Goal: Transaction & Acquisition: Purchase product/service

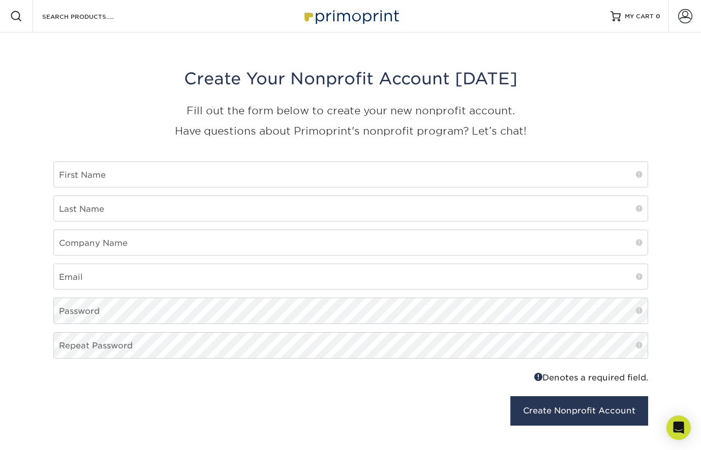
click at [333, 18] on img at bounding box center [351, 16] width 102 height 22
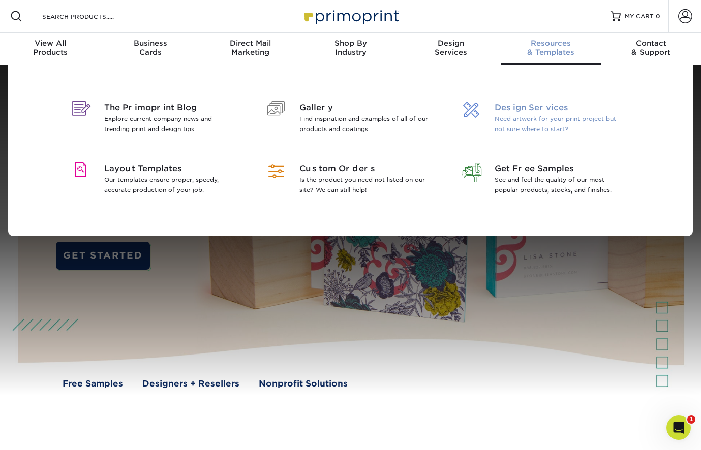
click at [517, 108] on span "Design Services" at bounding box center [561, 108] width 132 height 12
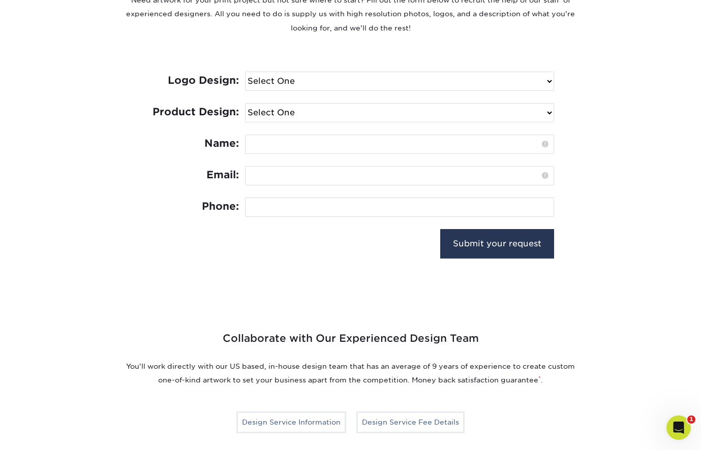
select select "No Logo"
select select "Brochures & Flyers - $175"
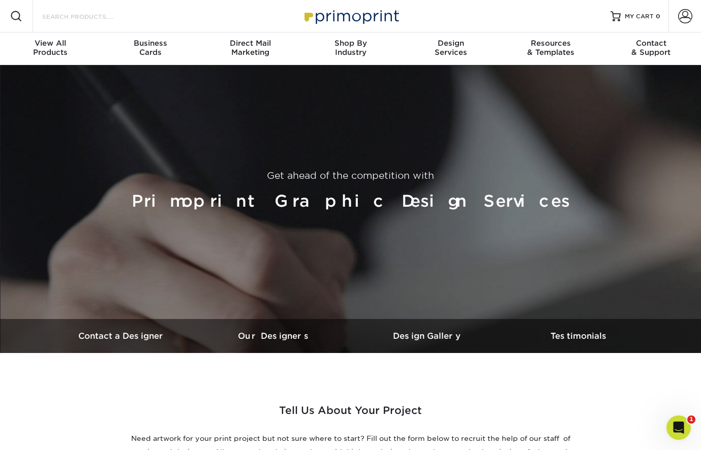
click at [86, 20] on input "Search Products" at bounding box center [90, 16] width 99 height 12
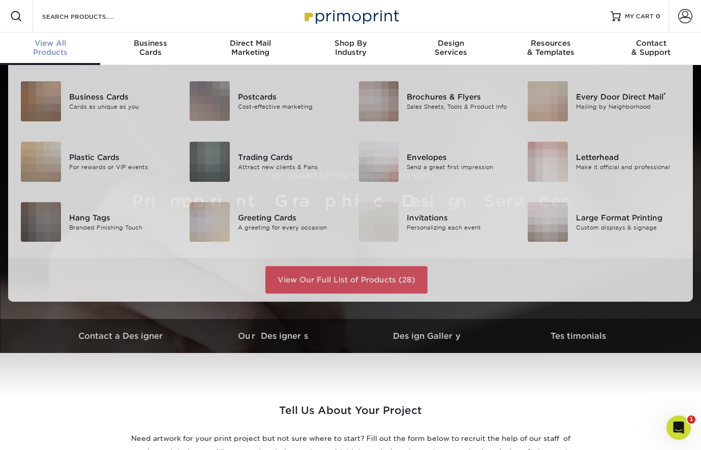
click at [54, 48] on div "View All Products" at bounding box center [50, 48] width 100 height 18
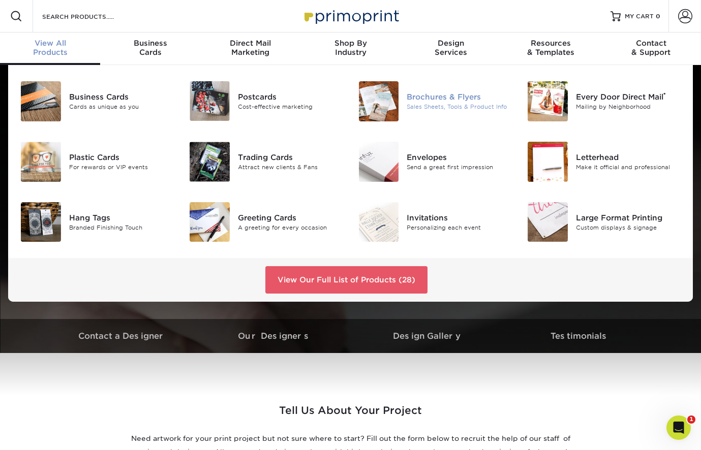
click at [456, 97] on div "Brochures & Flyers" at bounding box center [459, 97] width 105 height 11
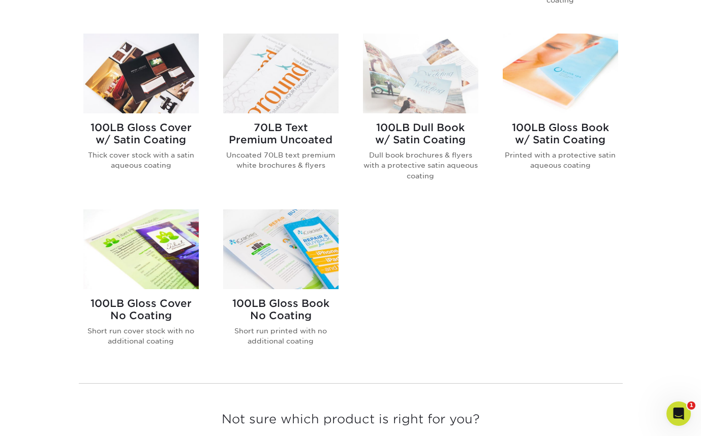
scroll to position [587, 0]
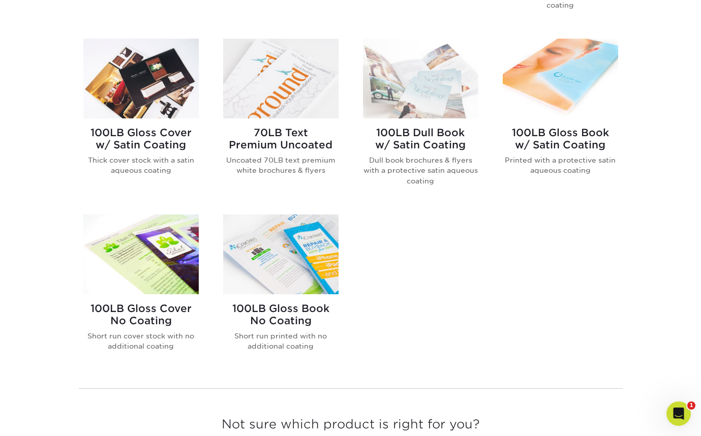
click at [311, 237] on img at bounding box center [280, 255] width 115 height 80
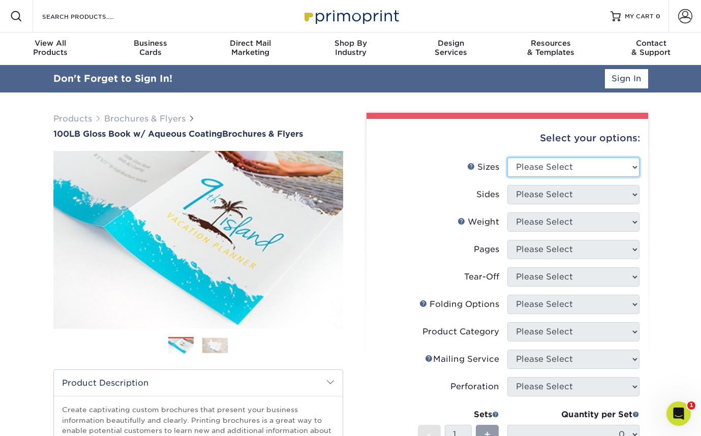
select select "8.50x11.00"
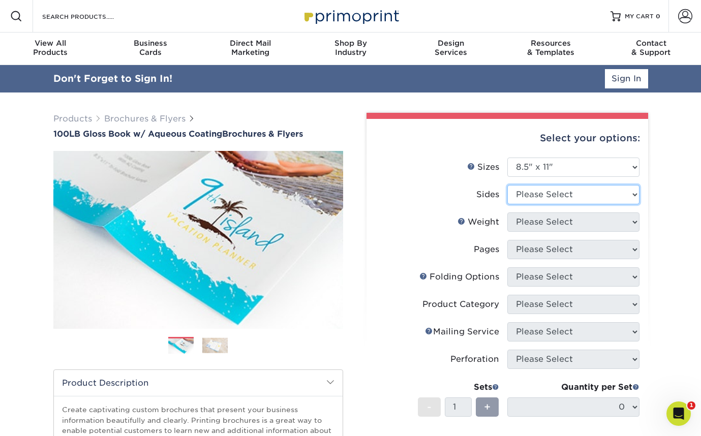
select select "13abbda7-1d64-4f25-8bb2-c179b224825d"
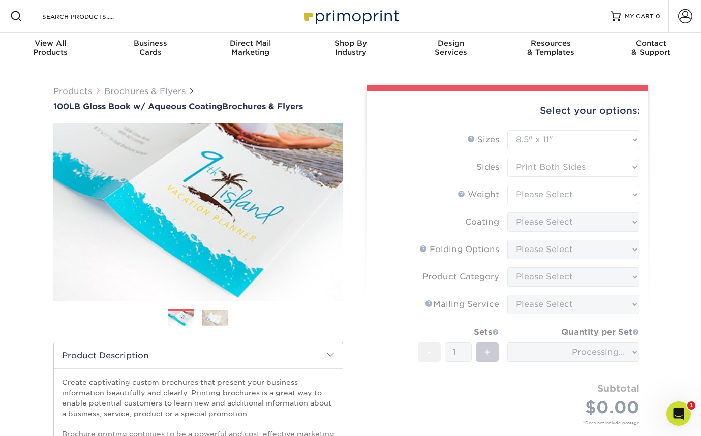
click at [552, 193] on form "Sizes Help Sizes Please Select 3.5" x 8.5" 3.5" x 11" 3.67" x 8.5" 4" x 6" 4" x…" at bounding box center [507, 289] width 265 height 319
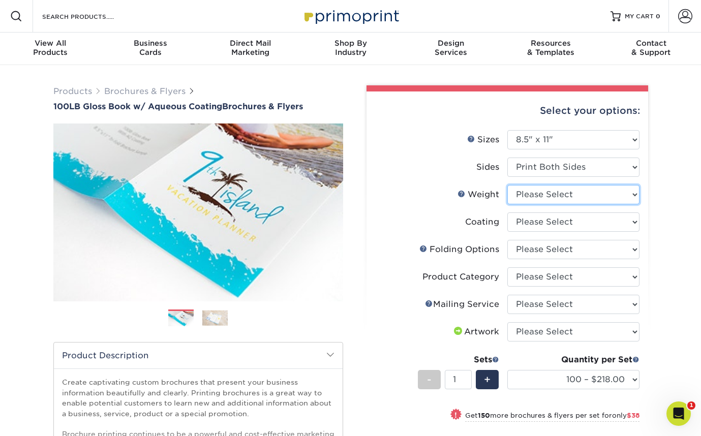
select select "100LB"
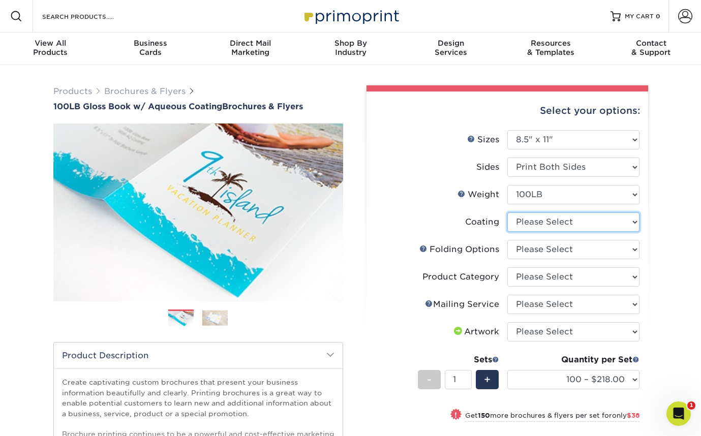
select select "d41dab50-ff65-4f4f-bb17-2afe4d36ae33"
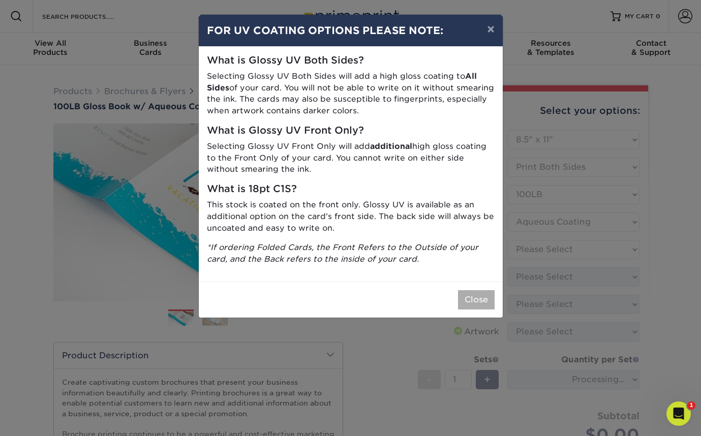
click at [481, 298] on button "Close" at bounding box center [476, 299] width 37 height 19
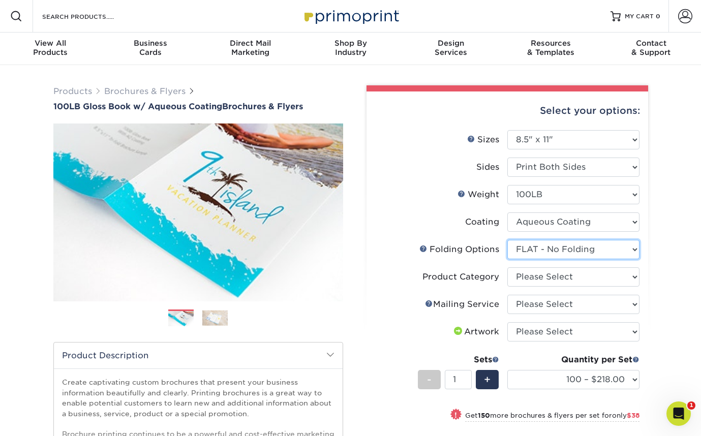
select select "6bd2fd9e-193e-4811-88f7-94c08206d735"
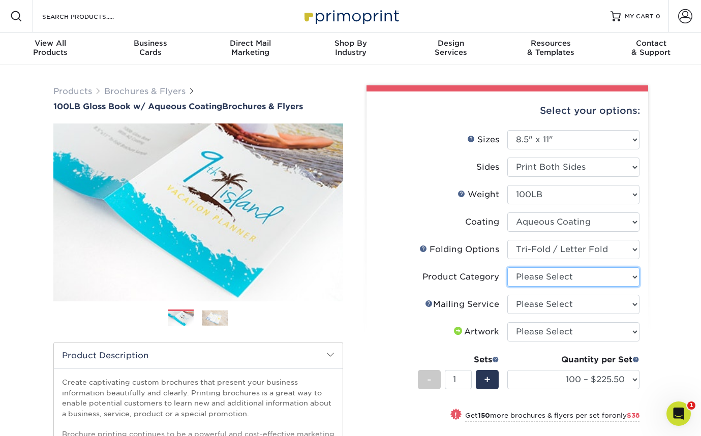
select select "1a668080-6b7c-4174-b399-2c3833b27ef4"
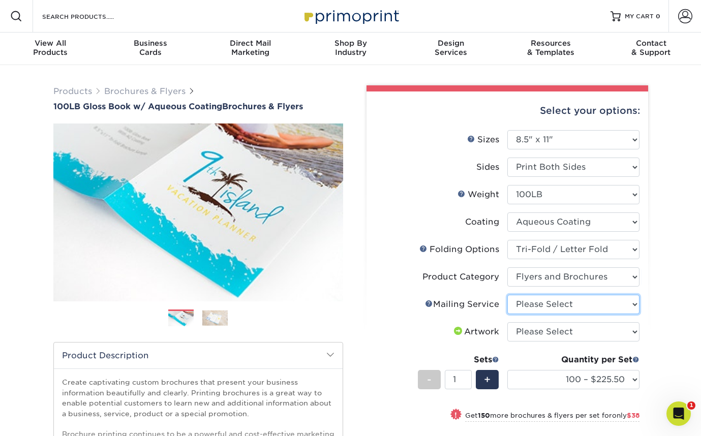
select select "3e5e9bdd-d78a-4c28-a41d-fe1407925ca6"
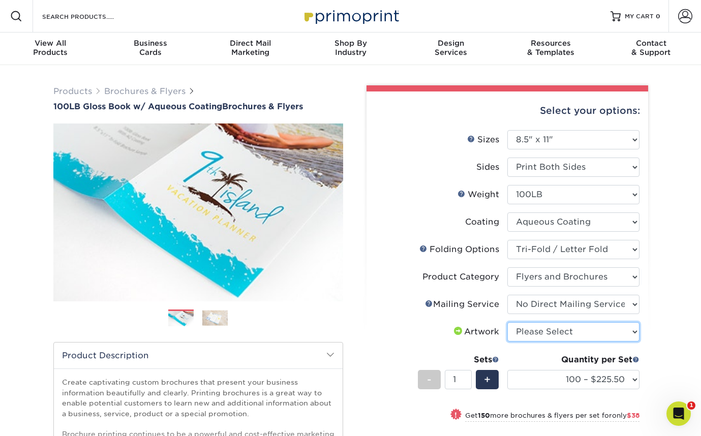
select select "upload"
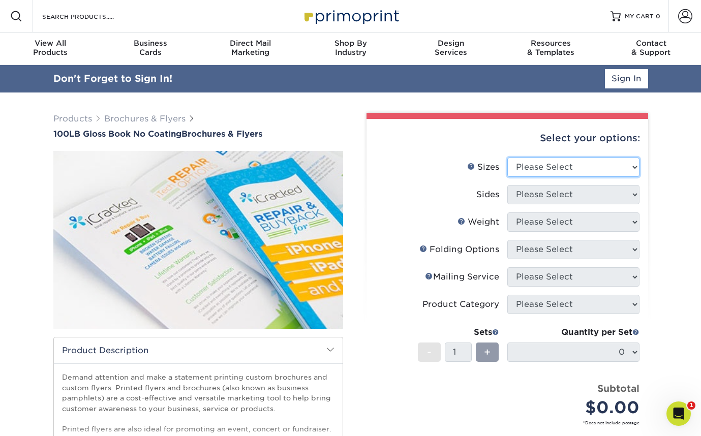
select select "8.50x11.00"
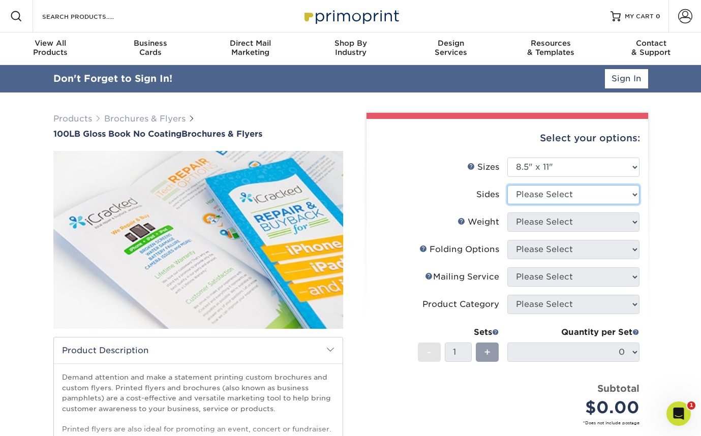
select select "13abbda7-1d64-4f25-8bb2-c179b224825d"
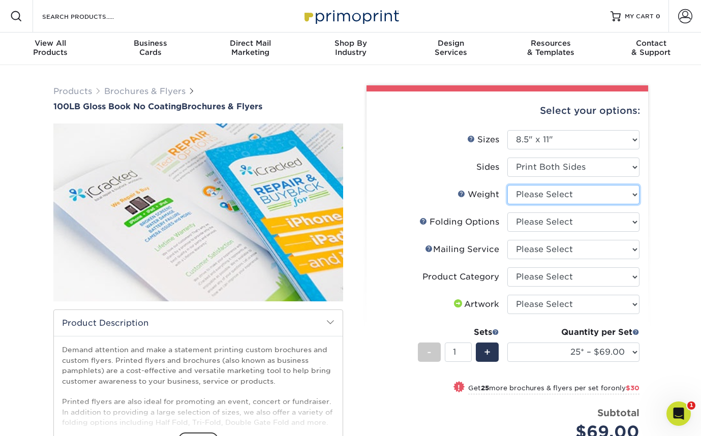
select select "100LB"
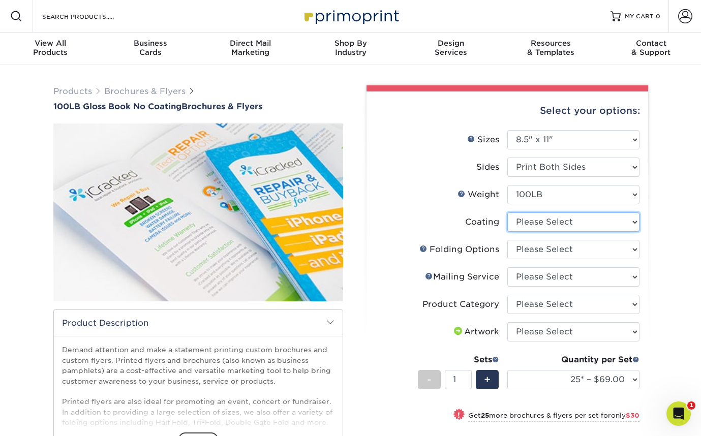
select select "3e7618de-abca-4bda-9f97-8b9129e913d8"
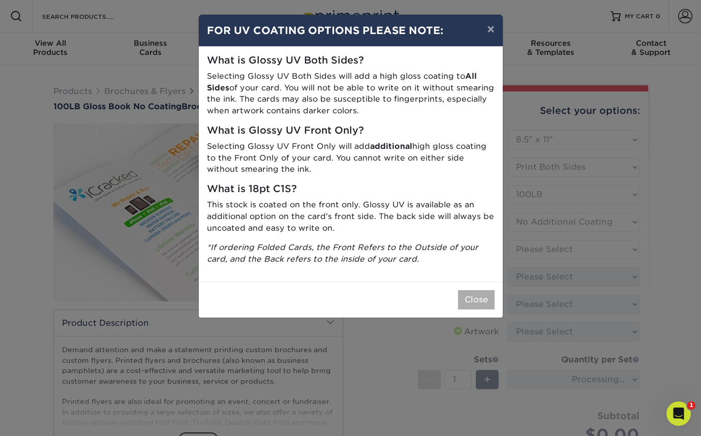
click at [480, 298] on button "Close" at bounding box center [476, 299] width 37 height 19
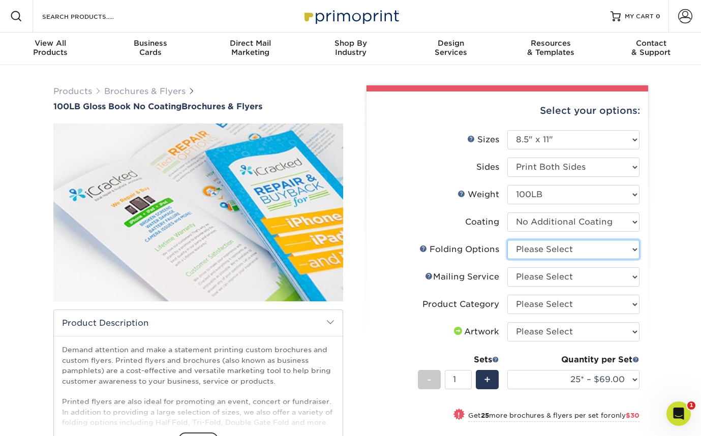
select select "6bd2fd9e-193e-4811-88f7-94c08206d735"
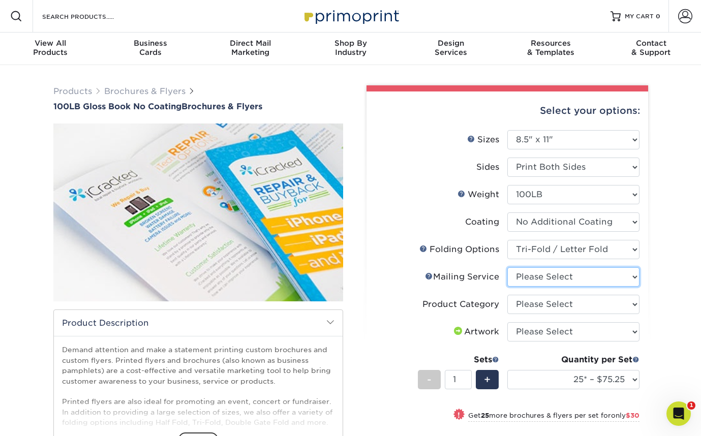
select select "3e5e9bdd-d78a-4c28-a41d-fe1407925ca6"
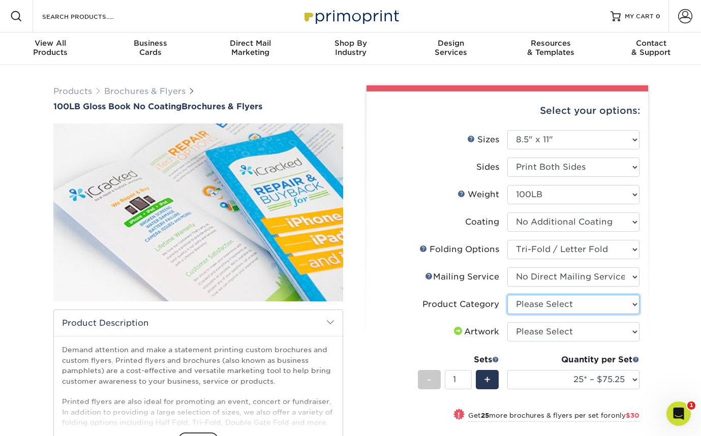
select select "1a668080-6b7c-4174-b399-2c3833b27ef4"
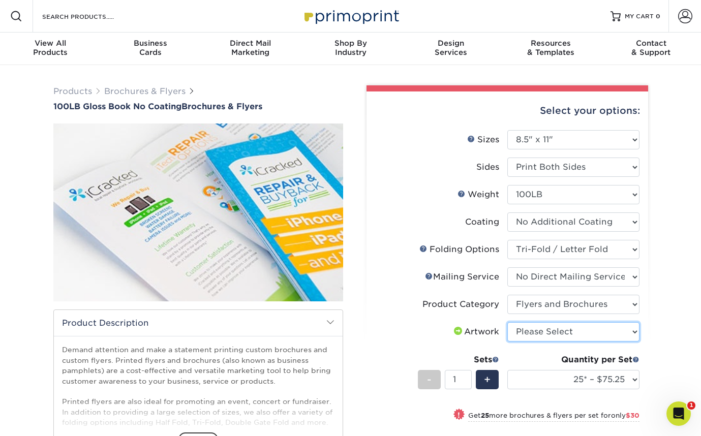
select select "upload"
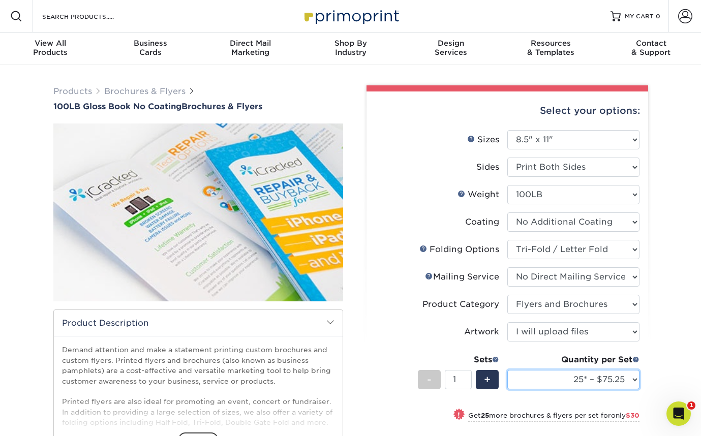
select select "50* – $105.25"
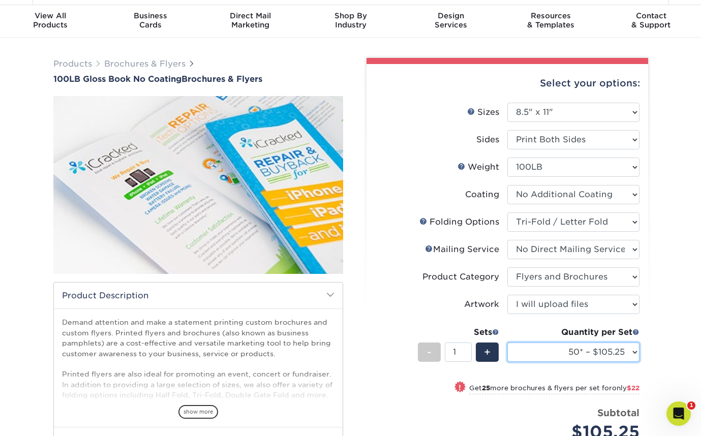
scroll to position [31, 0]
